Goal: Task Accomplishment & Management: Complete application form

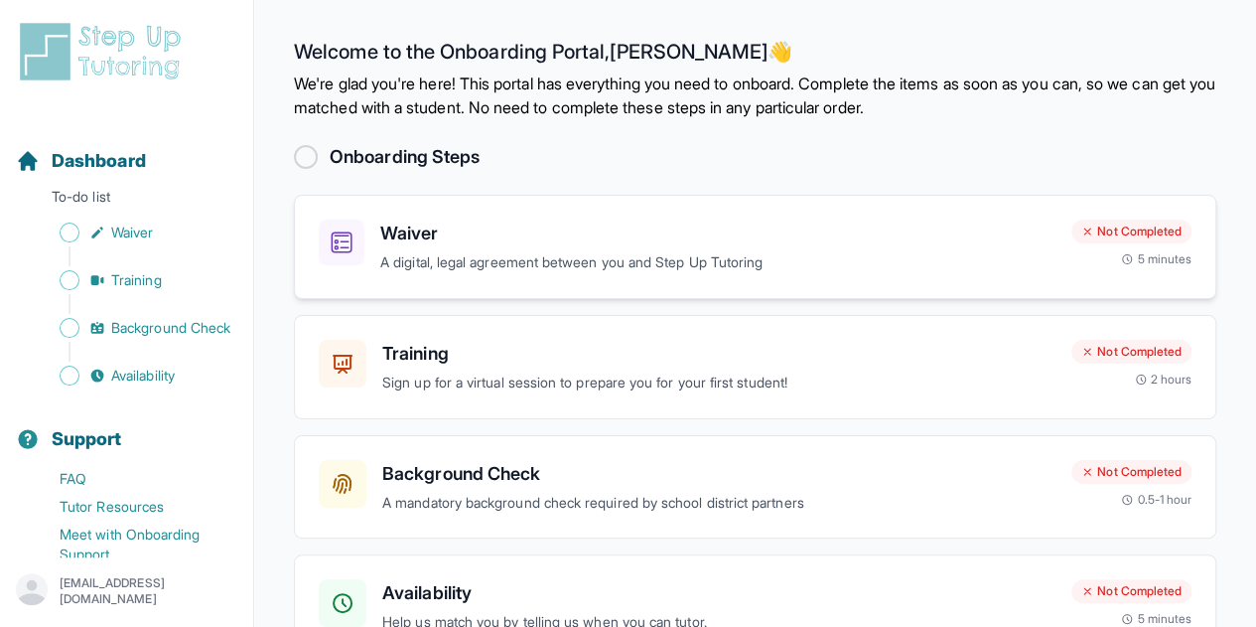
click at [577, 243] on h3 "Waiver" at bounding box center [717, 234] width 675 height 28
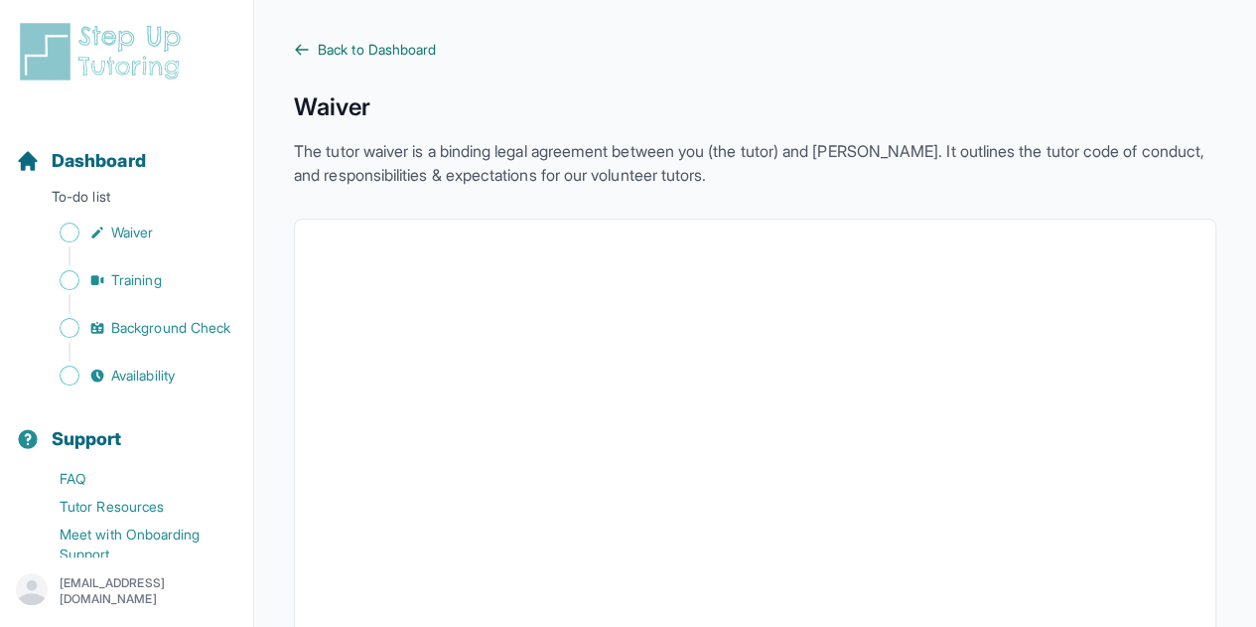
click at [296, 45] on icon at bounding box center [302, 50] width 16 height 16
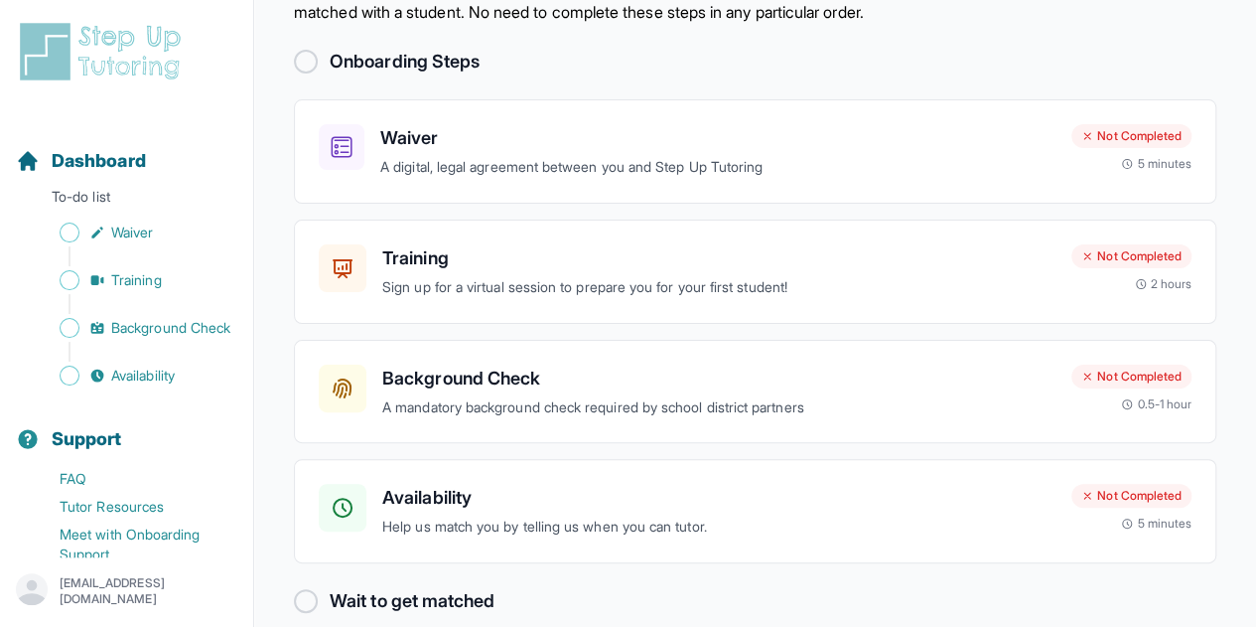
scroll to position [120, 0]
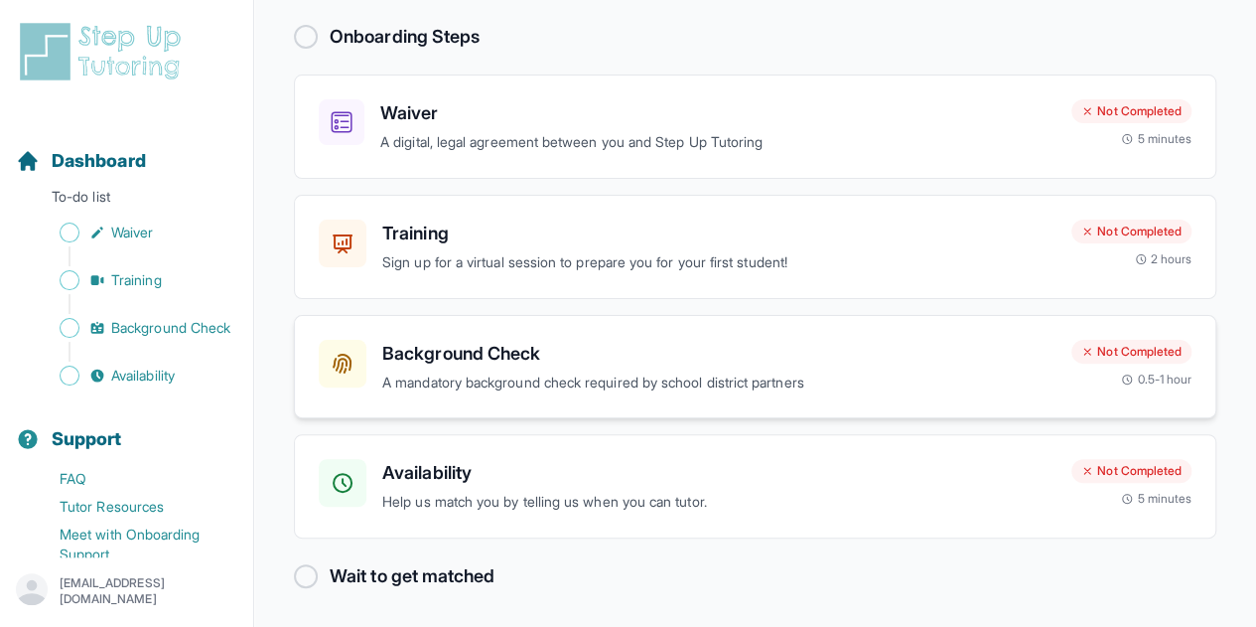
click at [837, 363] on h3 "Background Check" at bounding box center [718, 354] width 673 height 28
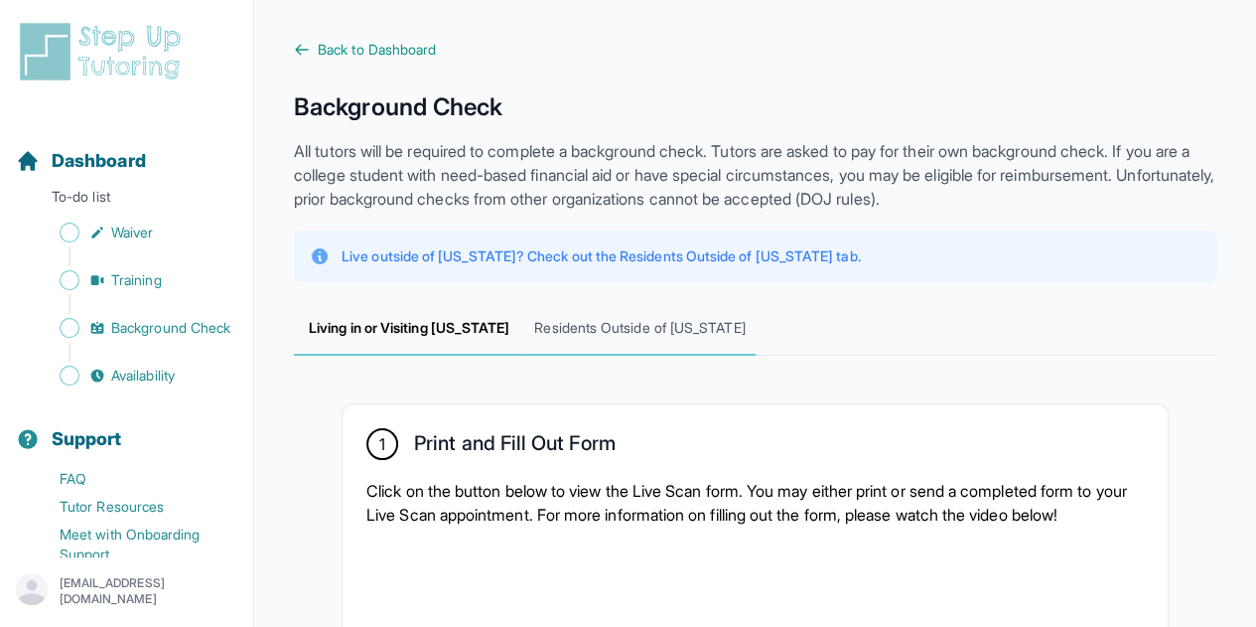
click at [682, 325] on span "Residents Outside of [US_STATE]" at bounding box center [639, 329] width 230 height 54
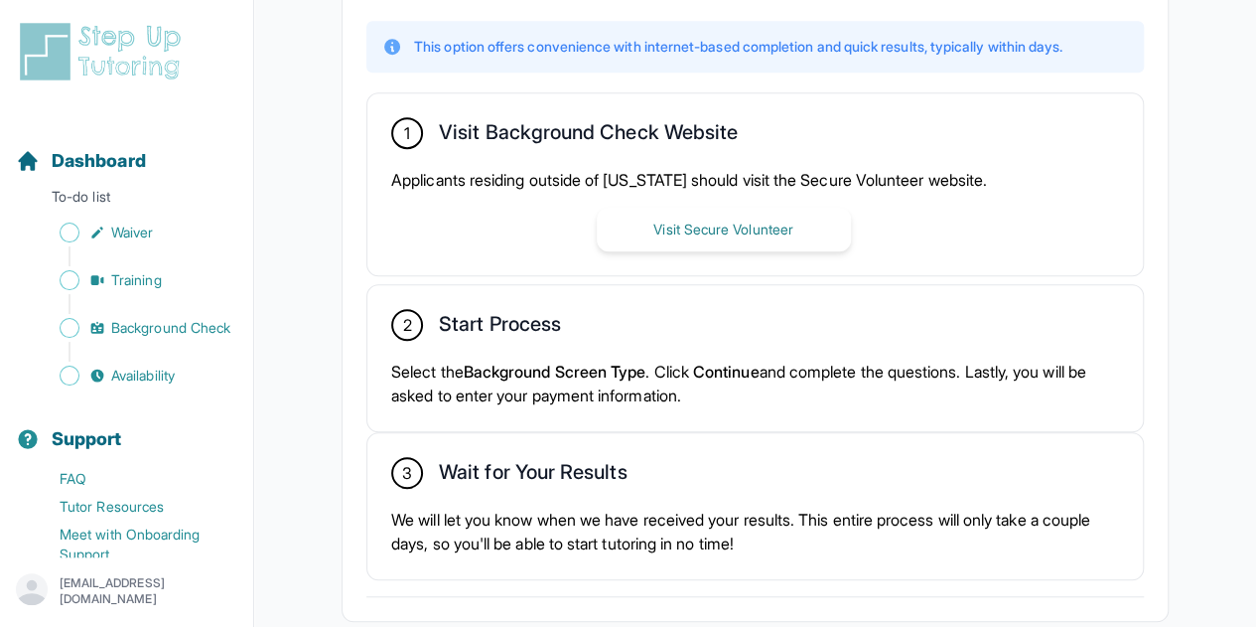
scroll to position [530, 0]
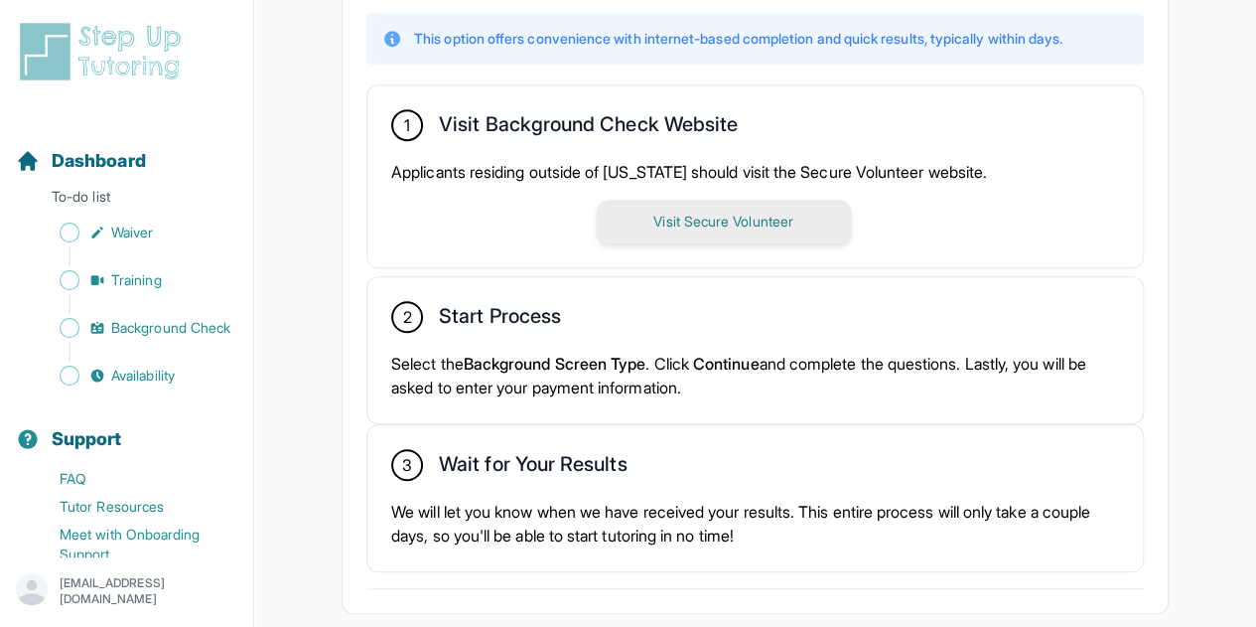
click at [798, 216] on button "Visit Secure Volunteer" at bounding box center [724, 222] width 254 height 44
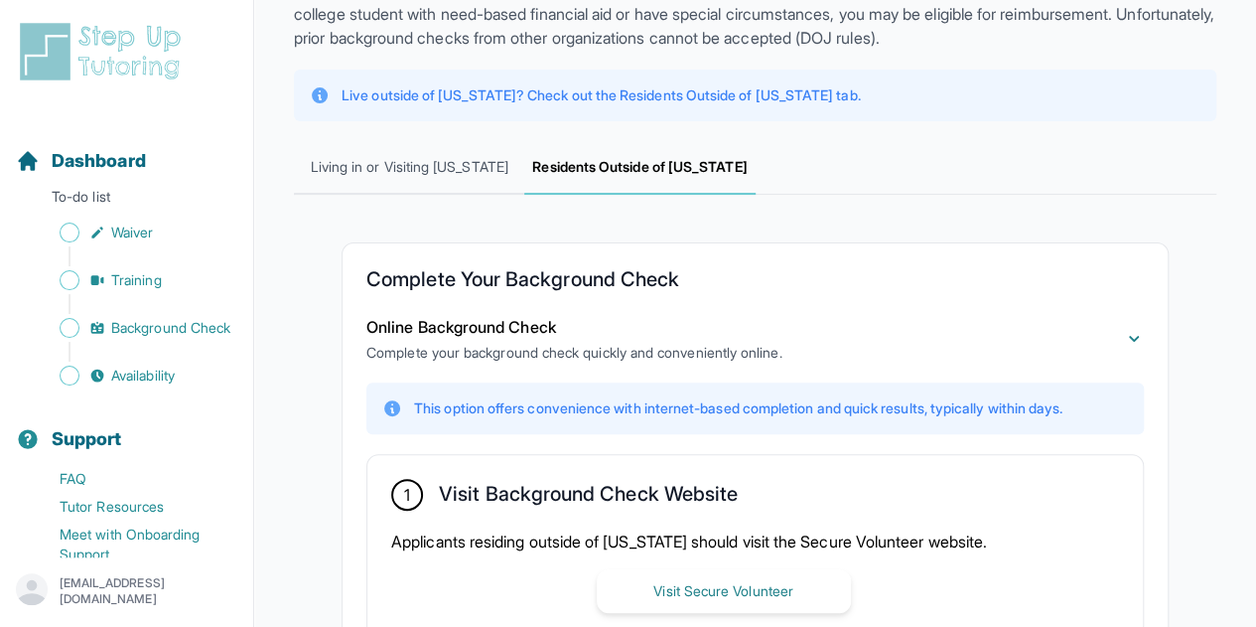
scroll to position [119, 0]
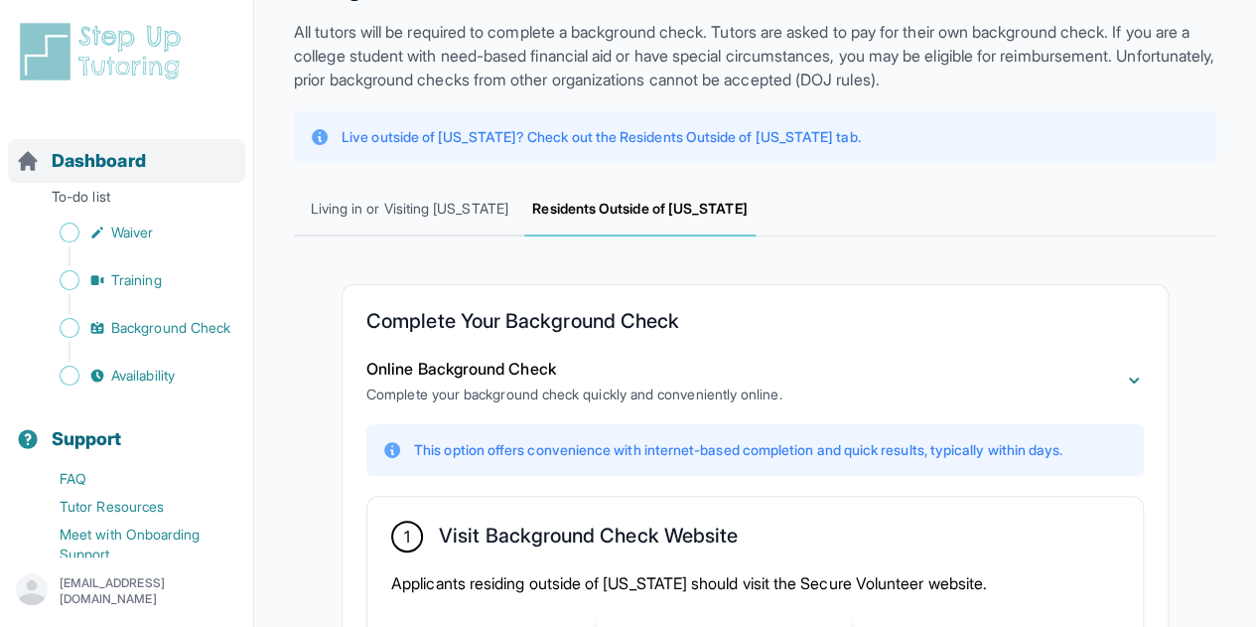
click at [94, 166] on span "Dashboard" at bounding box center [99, 161] width 94 height 28
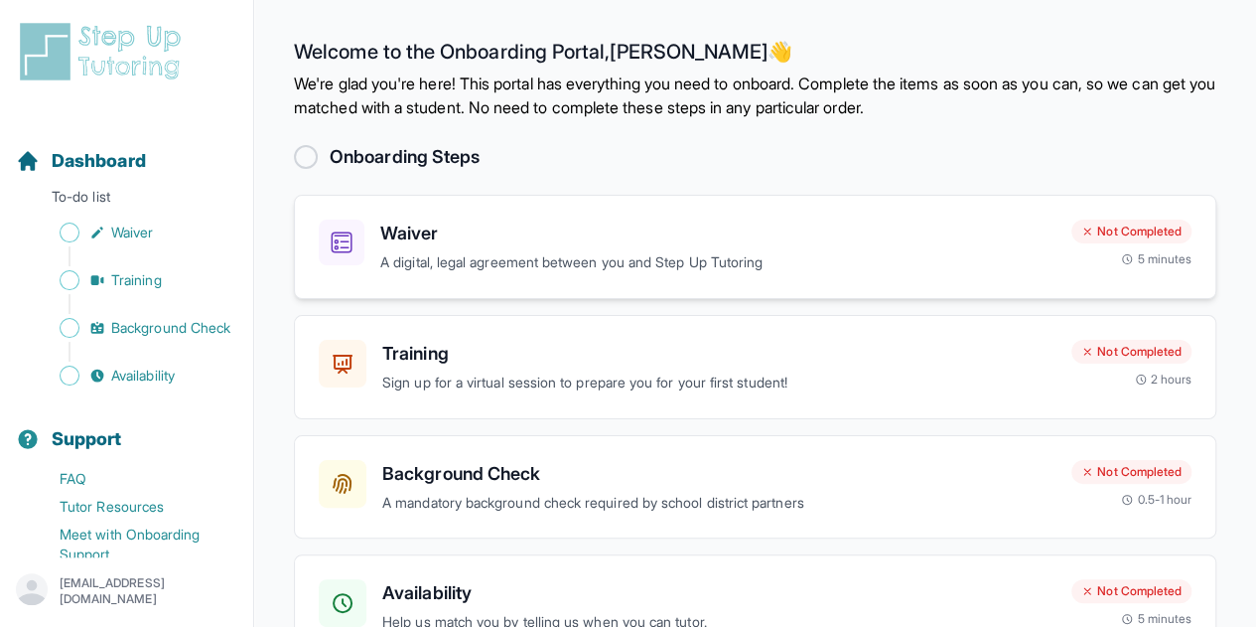
click at [430, 266] on p "A digital, legal agreement between you and Step Up Tutoring" at bounding box center [717, 262] width 675 height 23
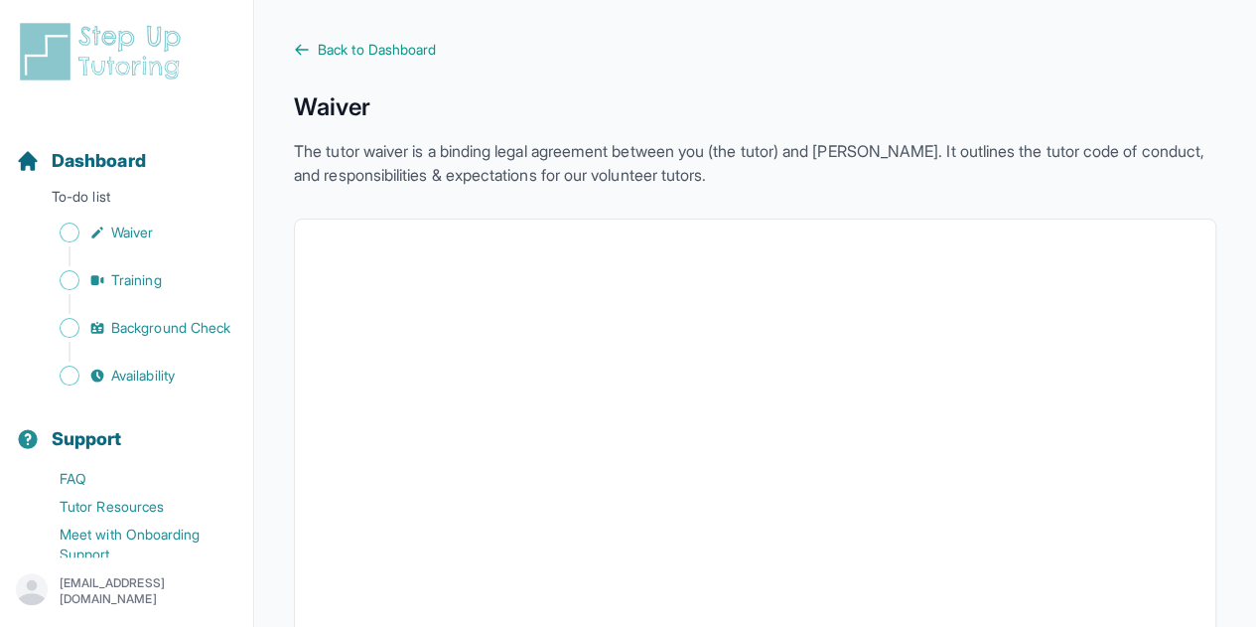
click at [409, 41] on span "Back to Dashboard" at bounding box center [377, 50] width 118 height 20
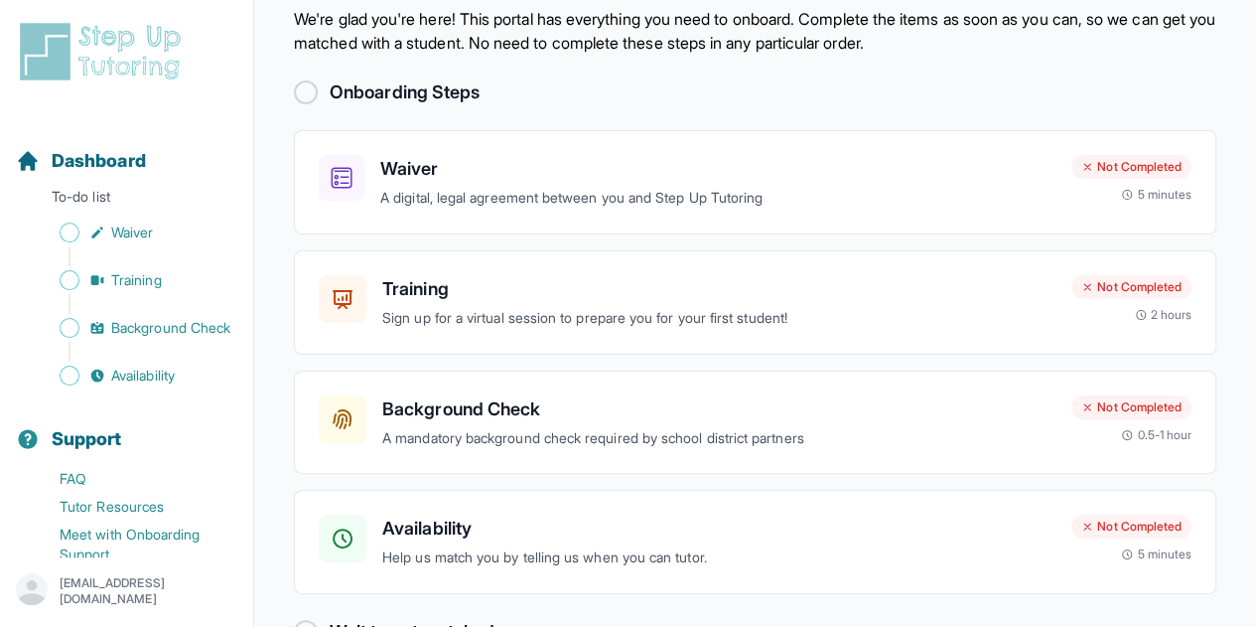
scroll to position [120, 0]
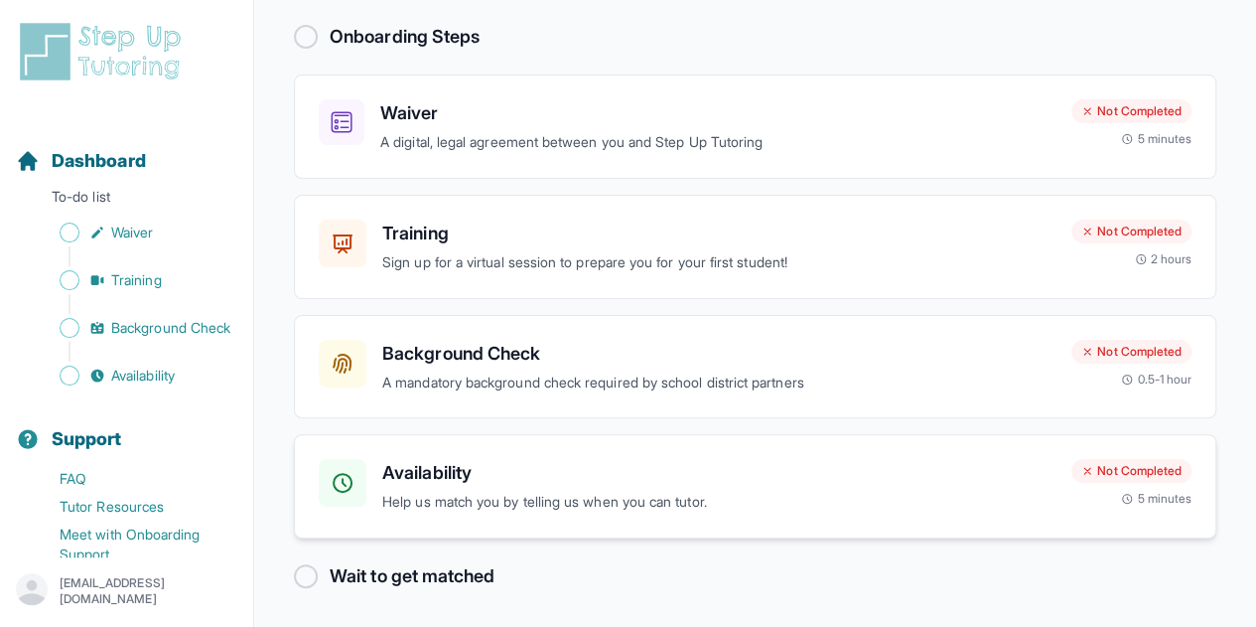
click at [532, 477] on h3 "Availability" at bounding box center [718, 473] width 673 height 28
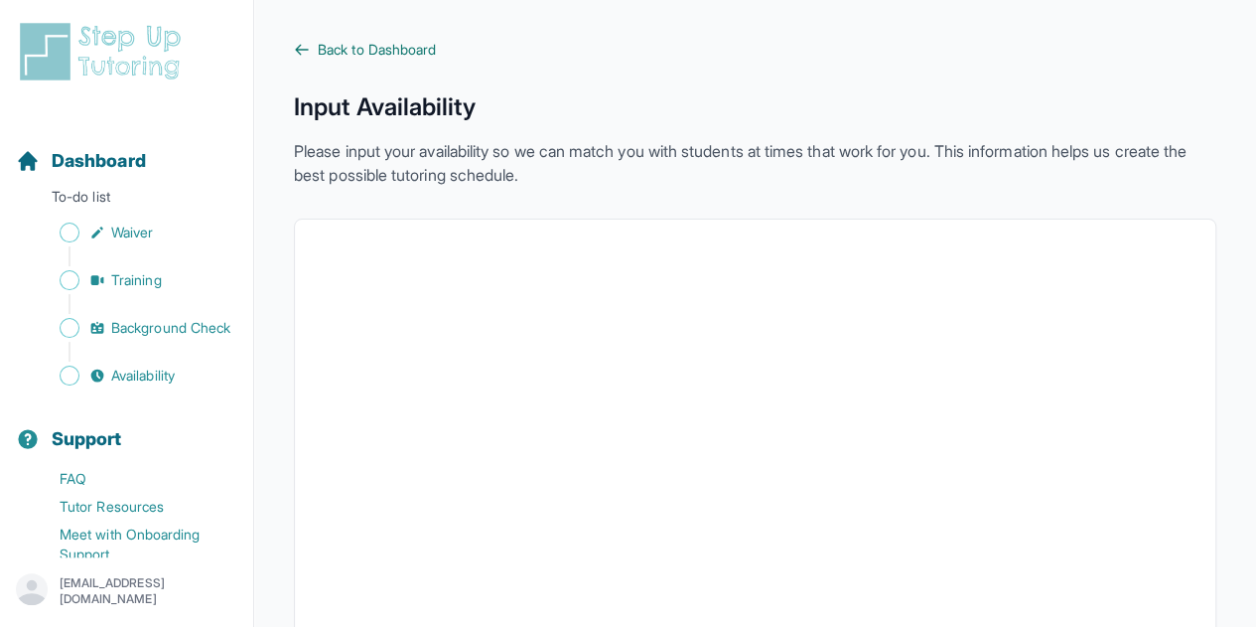
click at [294, 57] on icon at bounding box center [302, 50] width 16 height 16
